Goal: Task Accomplishment & Management: Use online tool/utility

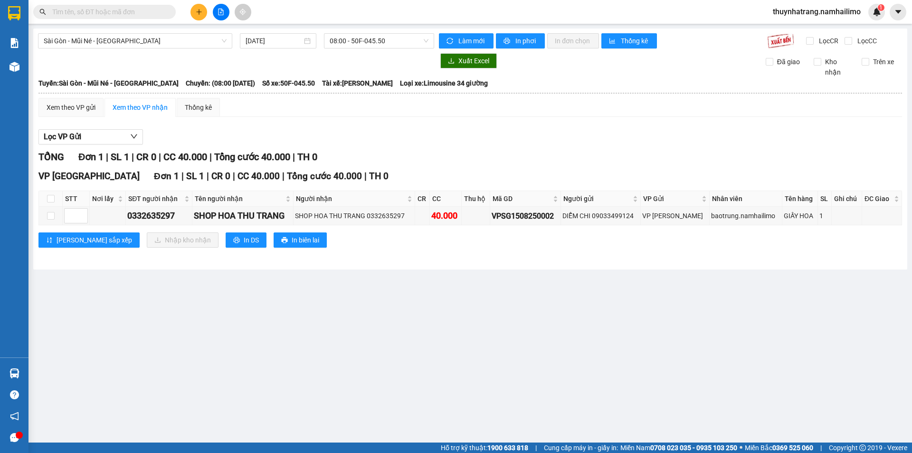
click at [144, 12] on input "text" at bounding box center [108, 12] width 112 height 10
click at [201, 17] on button at bounding box center [198, 12] width 17 height 17
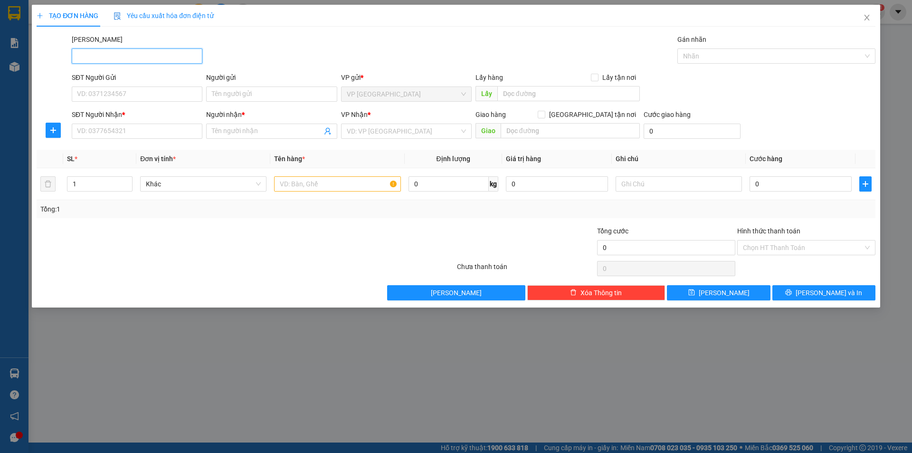
click at [130, 57] on input "[PERSON_NAME]" at bounding box center [137, 55] width 131 height 15
click at [120, 93] on input "SĐT Người Gửi" at bounding box center [137, 93] width 131 height 15
click at [162, 369] on div "TẠO ĐƠN HÀNG Yêu cầu xuất hóa đơn điện tử Transit Pickup Surcharge Ids Transit …" at bounding box center [456, 226] width 912 height 453
click at [868, 20] on icon "close" at bounding box center [867, 18] width 8 height 8
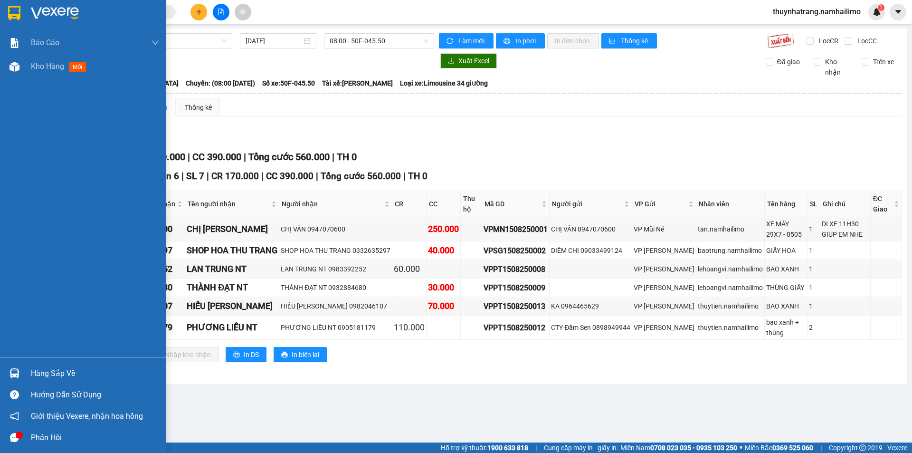
click at [34, 18] on img at bounding box center [55, 13] width 48 height 14
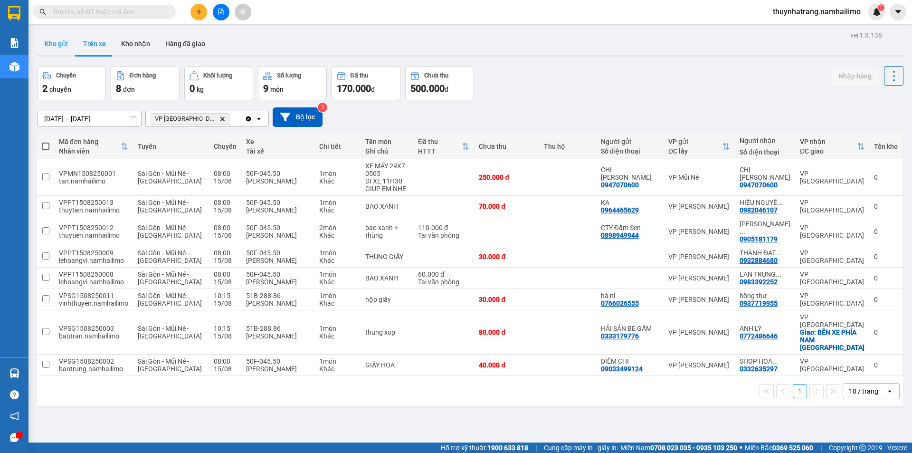
click at [66, 51] on button "Kho gửi" at bounding box center [56, 43] width 38 height 23
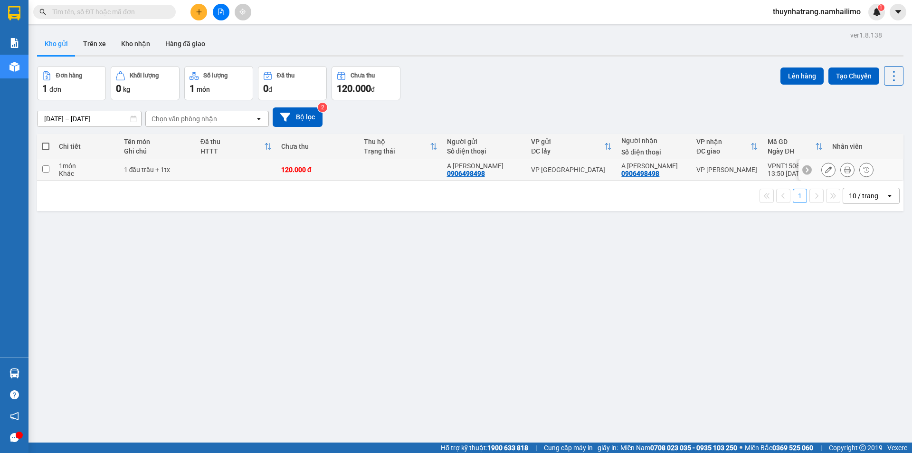
click at [844, 170] on icon at bounding box center [847, 169] width 7 height 7
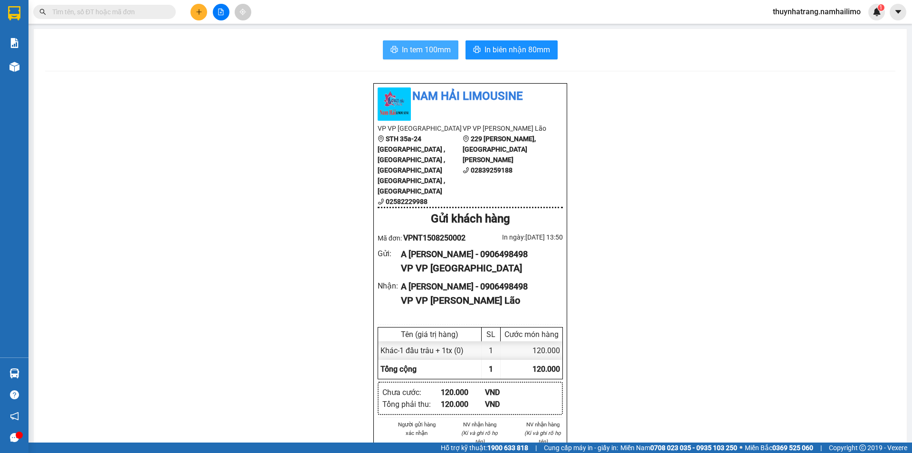
click at [428, 49] on span "In tem 100mm" at bounding box center [426, 50] width 49 height 12
